Goal: Task Accomplishment & Management: Complete application form

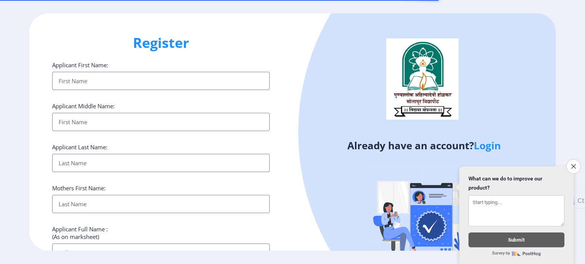
select select
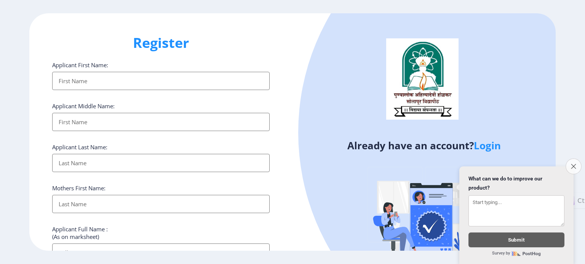
click at [575, 169] on icon "Close survey" at bounding box center [572, 166] width 5 height 5
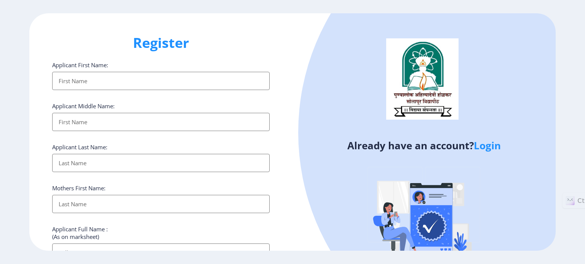
click at [579, 260] on div "Register Applicant First Name: Applicant Middle Name: Applicant Last Name: Moth…" at bounding box center [292, 132] width 585 height 264
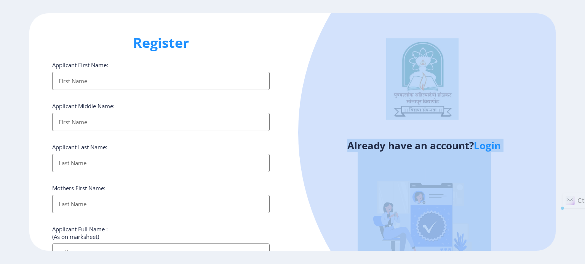
drag, startPoint x: 579, startPoint y: 260, endPoint x: 318, endPoint y: 217, distance: 264.6
click at [318, 217] on div "Register Applicant First Name: Applicant Middle Name: Applicant Last Name: Moth…" at bounding box center [292, 132] width 585 height 264
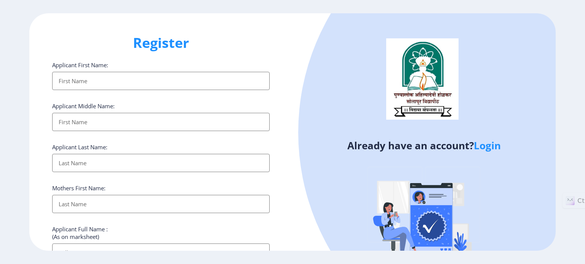
click at [160, 72] on input "Applicant First Name:" at bounding box center [160, 81] width 217 height 18
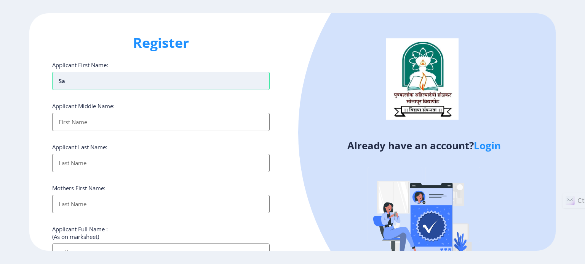
type input "s"
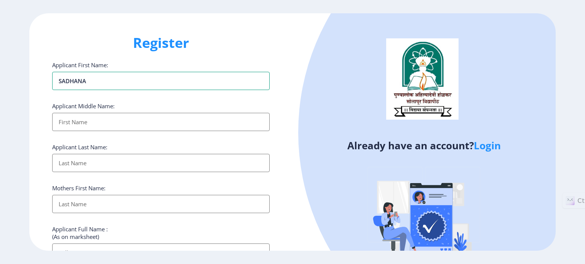
type input "SADHANA"
click at [170, 113] on input "Applicant First Name:" at bounding box center [160, 122] width 217 height 18
type input "[PERSON_NAME]"
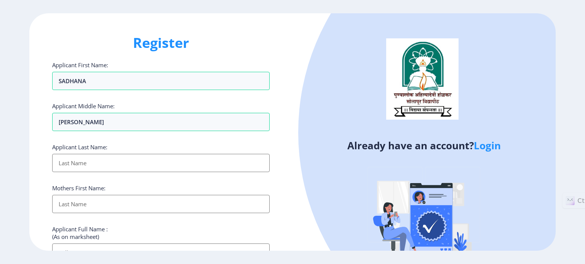
click at [152, 154] on input "Applicant First Name:" at bounding box center [160, 163] width 217 height 18
type input "SHASTRE"
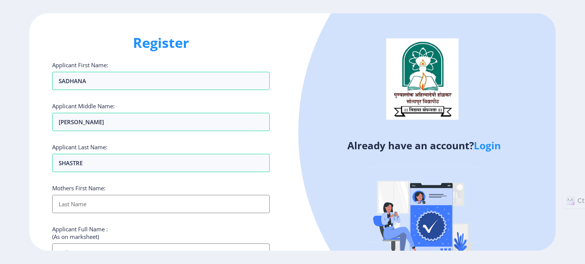
click at [126, 195] on input "Applicant First Name:" at bounding box center [160, 204] width 217 height 18
type input "SHOBHA"
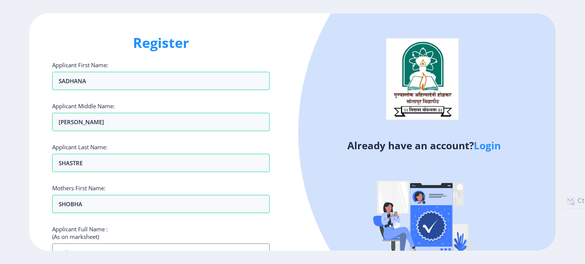
click at [112, 244] on input "Applicant First Name:" at bounding box center [160, 253] width 217 height 18
type input "[PERSON_NAME] SHASTRE"
type input "659560582891"
click at [102, 255] on div "Register Applicant First Name: SADHANA Applicant Middle Name: [PERSON_NAME] App…" at bounding box center [292, 132] width 585 height 264
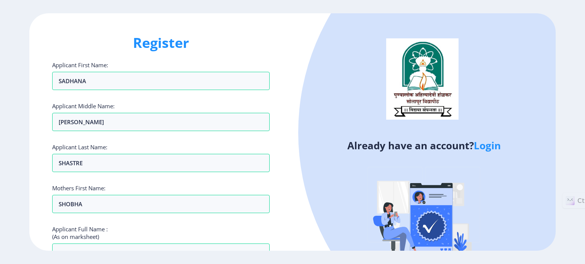
click at [580, 261] on div "Register Applicant First Name: SADHANA Applicant Middle Name: [PERSON_NAME] App…" at bounding box center [292, 132] width 585 height 264
click at [550, 159] on div at bounding box center [532, 133] width 468 height 468
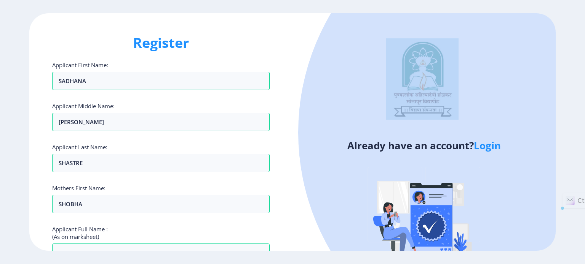
click at [550, 159] on div at bounding box center [532, 133] width 468 height 468
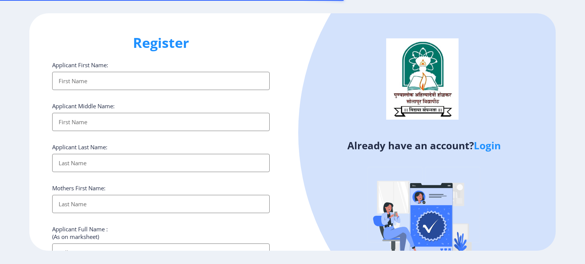
select select
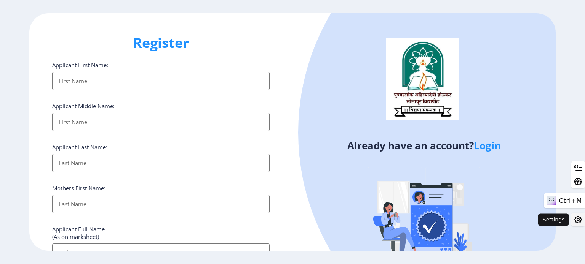
click at [578, 220] on icon at bounding box center [578, 220] width 2 height 2
